Goal: Transaction & Acquisition: Purchase product/service

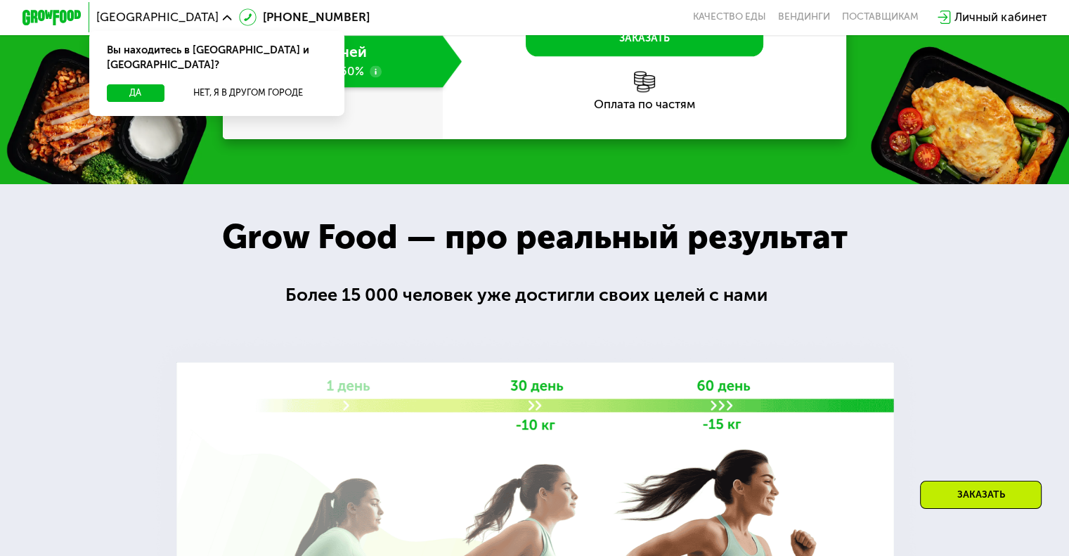
scroll to position [1968, 0]
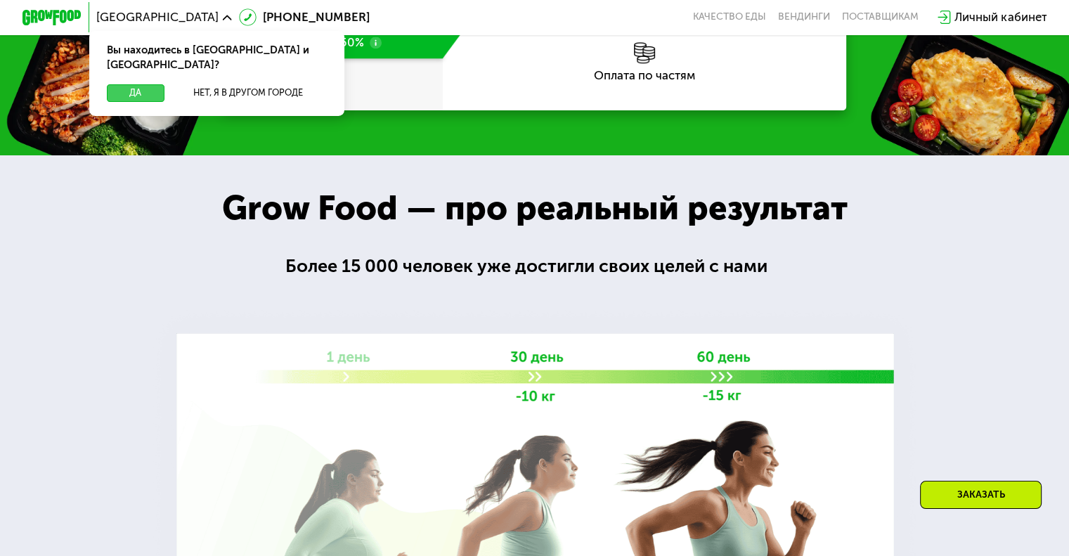
click at [148, 84] on button "Да" at bounding box center [135, 93] width 57 height 18
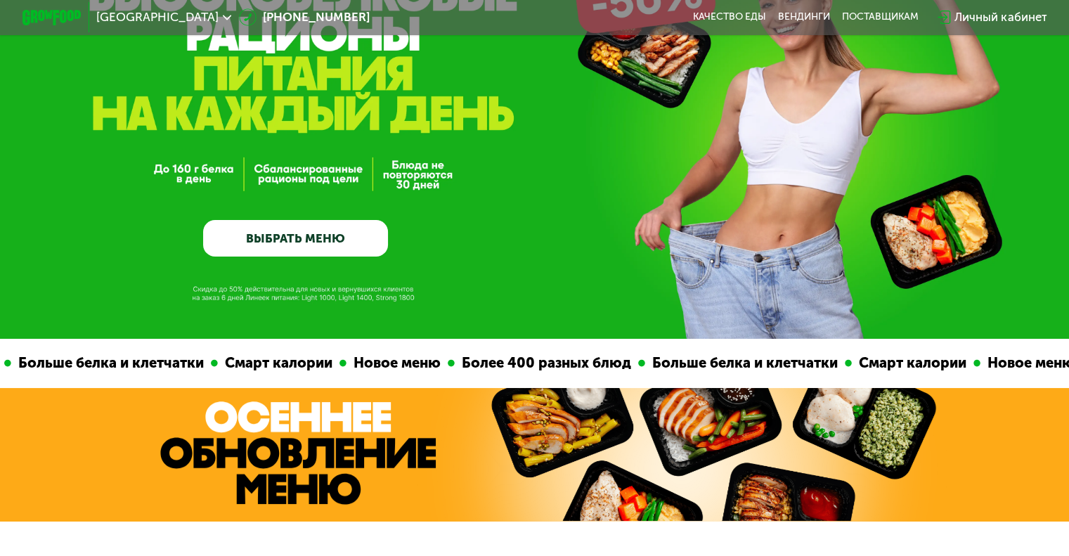
scroll to position [0, 0]
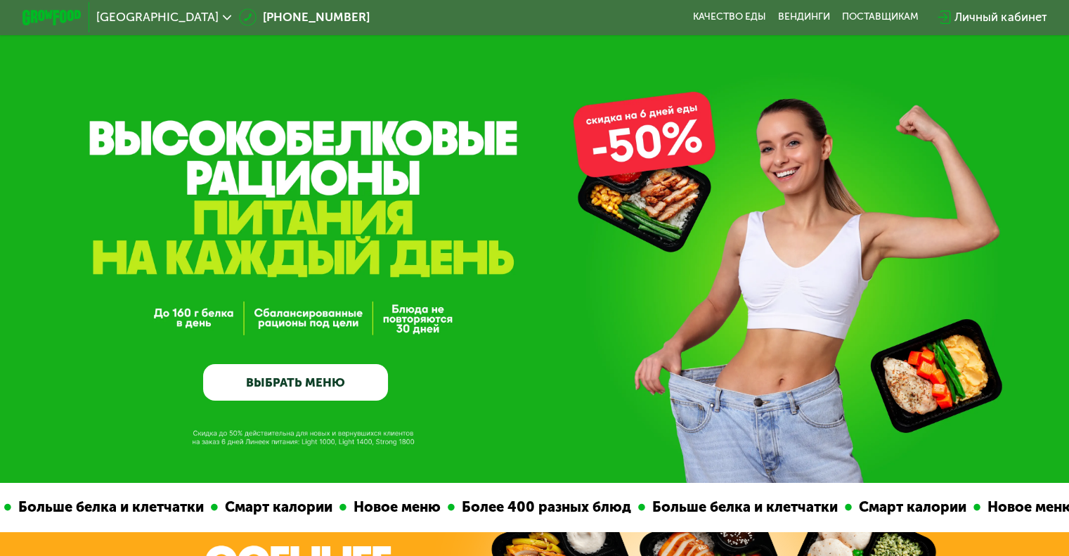
click at [254, 384] on link "ВЫБРАТЬ МЕНЮ" at bounding box center [295, 382] width 185 height 37
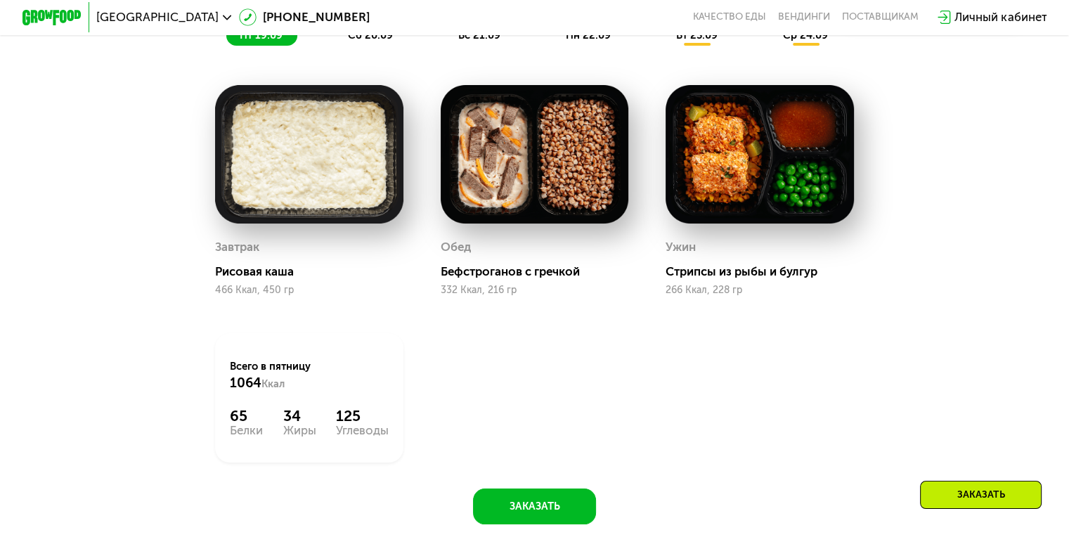
scroll to position [1296, 0]
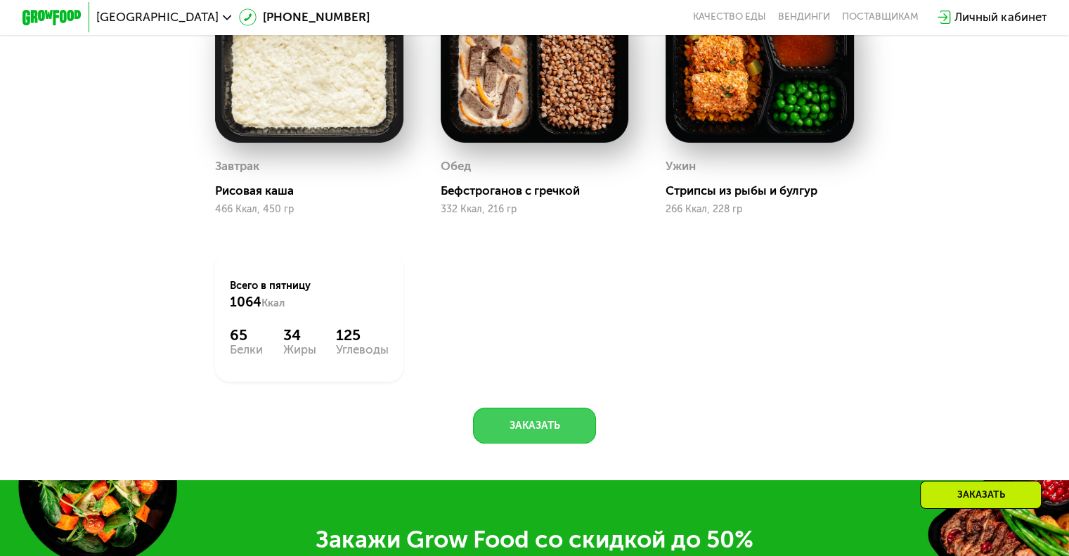
click at [511, 440] on button "Заказать" at bounding box center [534, 426] width 123 height 36
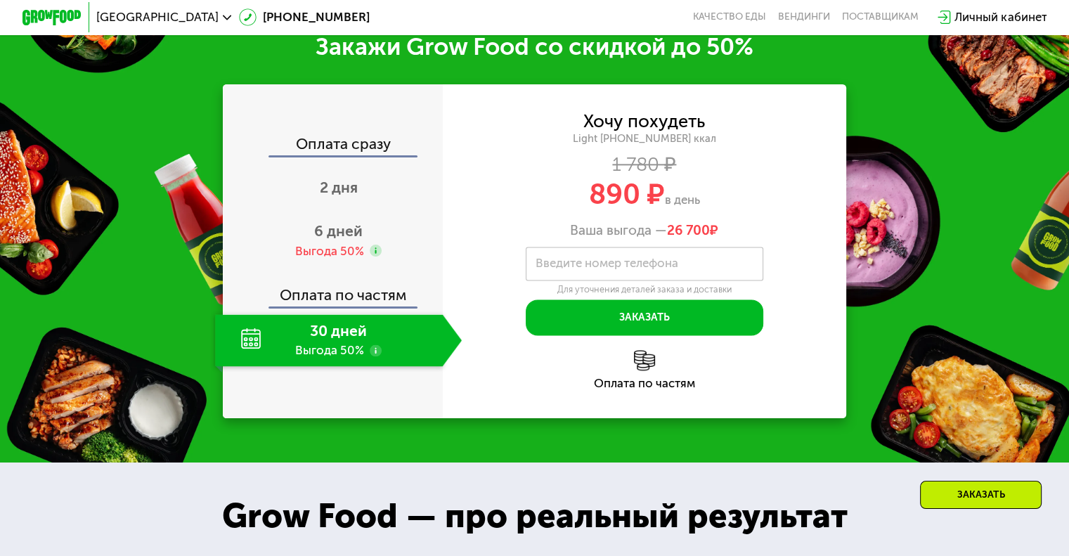
scroll to position [1788, 0]
click at [35, 17] on img at bounding box center [51, 17] width 59 height 15
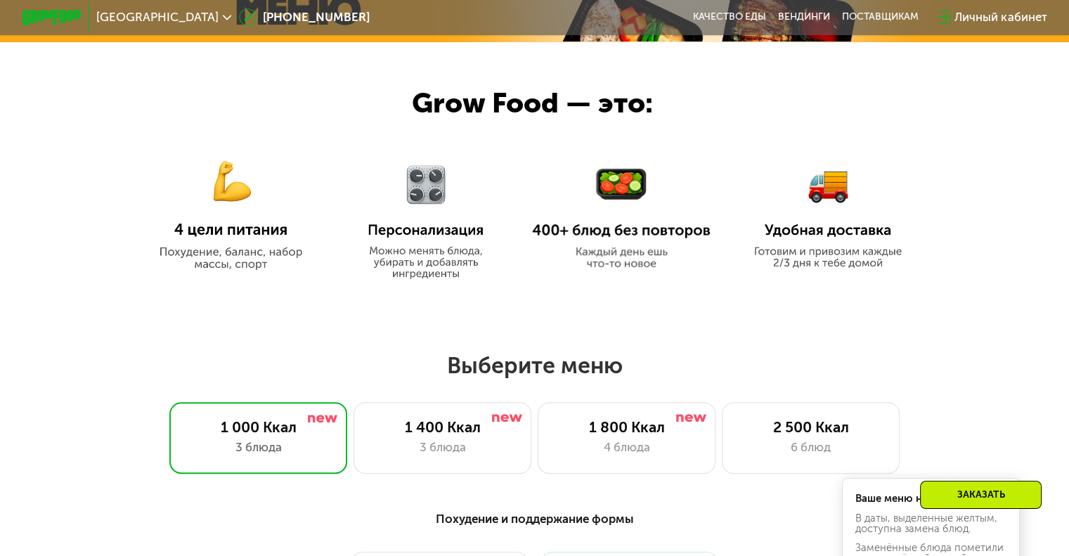
scroll to position [632, 0]
